Goal: Task Accomplishment & Management: Manage account settings

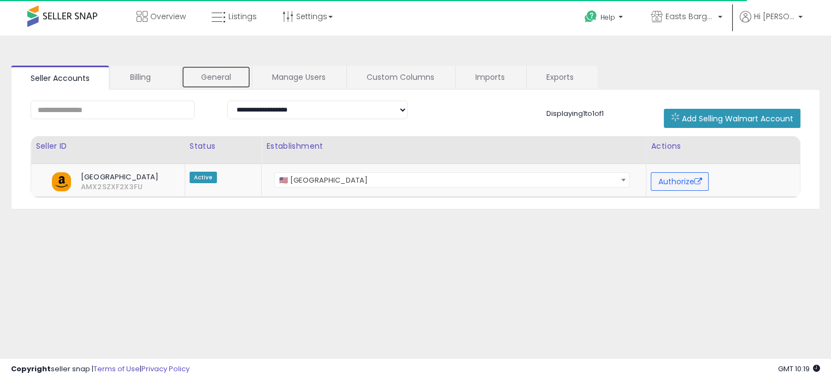
click at [185, 71] on link "General" at bounding box center [215, 77] width 69 height 23
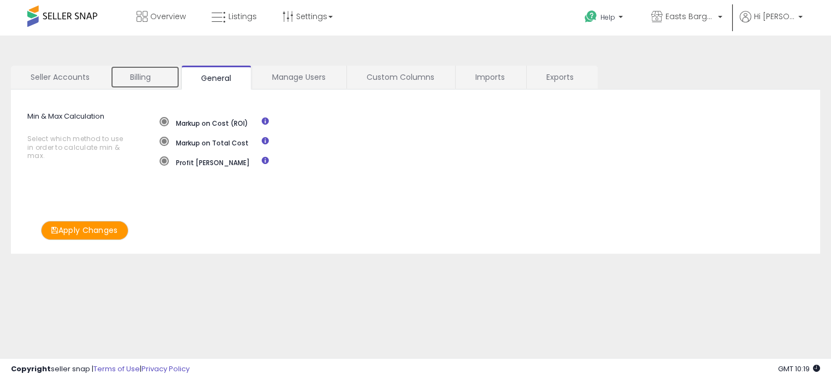
click at [176, 74] on link "Billing" at bounding box center [144, 77] width 69 height 23
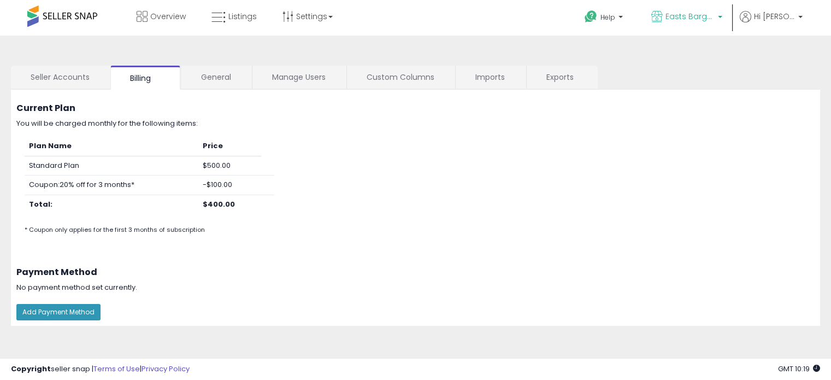
click at [692, 19] on span "Easts Bargains" at bounding box center [690, 16] width 49 height 11
click at [766, 22] on p "Hi [PERSON_NAME]" at bounding box center [771, 18] width 63 height 14
click at [766, 56] on link "Account" at bounding box center [778, 58] width 29 height 10
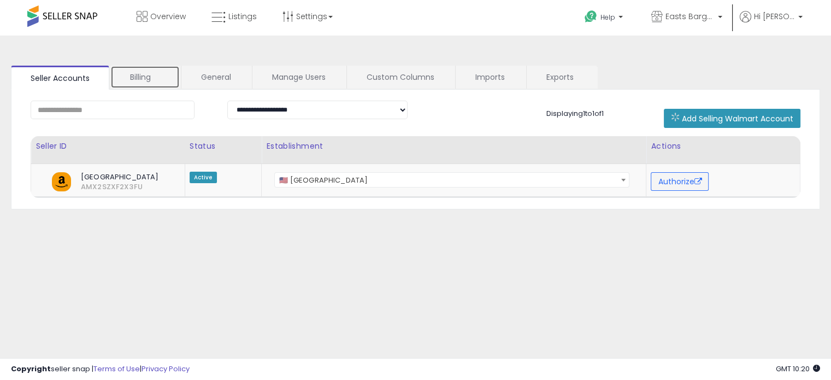
click at [122, 80] on link "Billing" at bounding box center [144, 77] width 69 height 23
